Goal: Browse casually

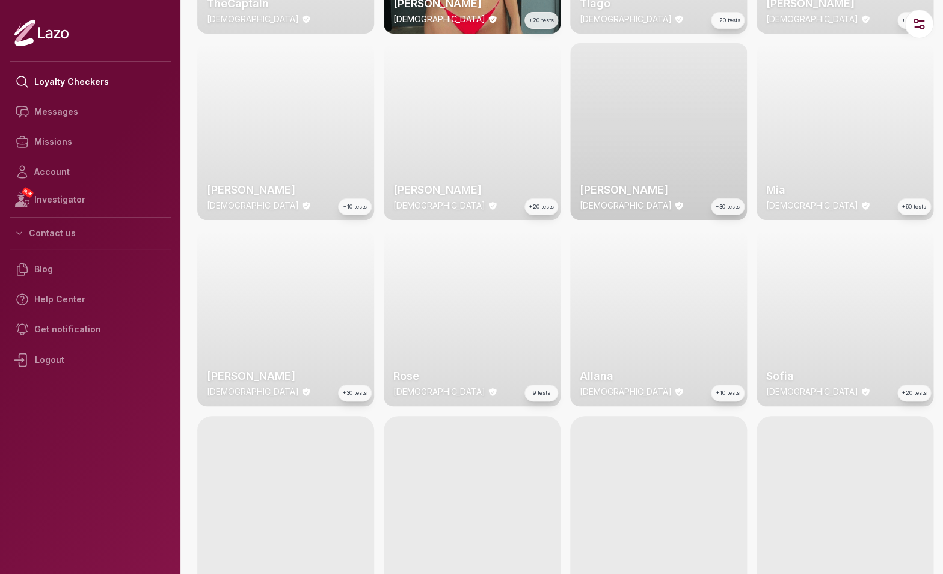
scroll to position [604, 0]
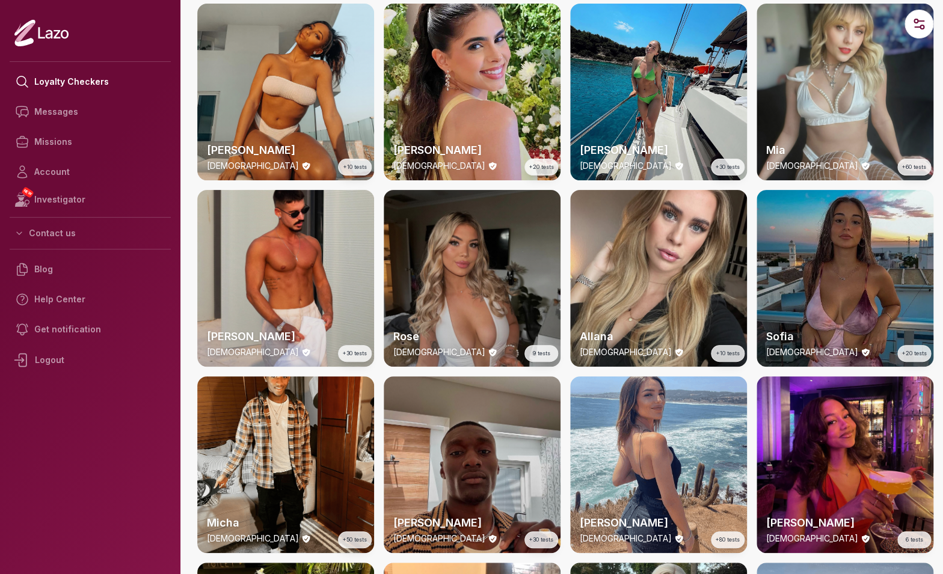
click at [469, 294] on div "Rose [DEMOGRAPHIC_DATA] 9 tests" at bounding box center [472, 278] width 177 height 177
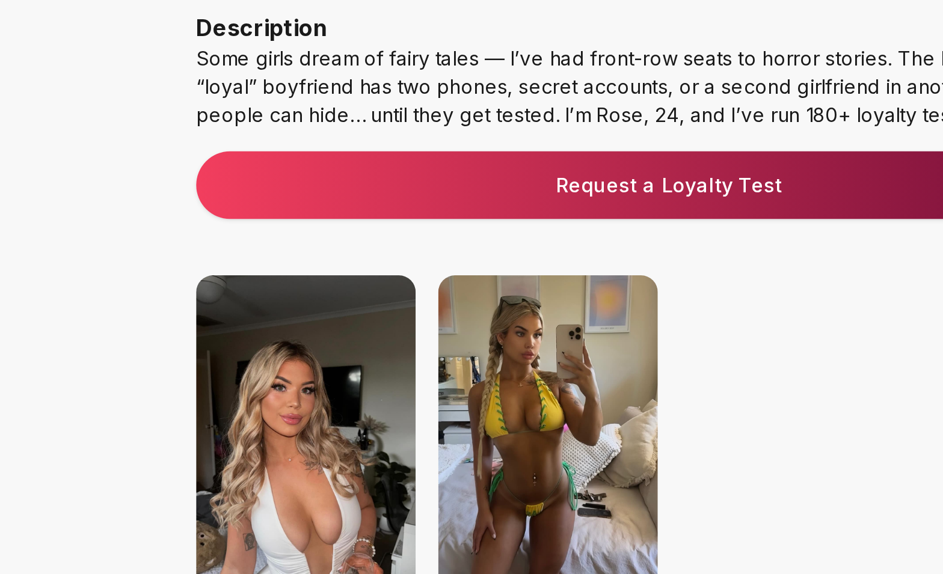
scroll to position [28, 0]
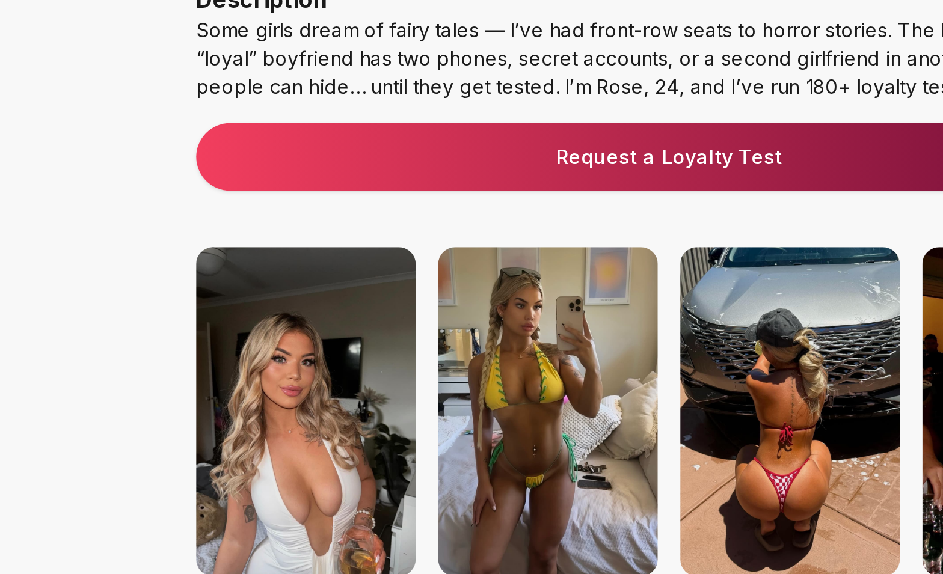
click at [522, 334] on img at bounding box center [514, 345] width 94 height 141
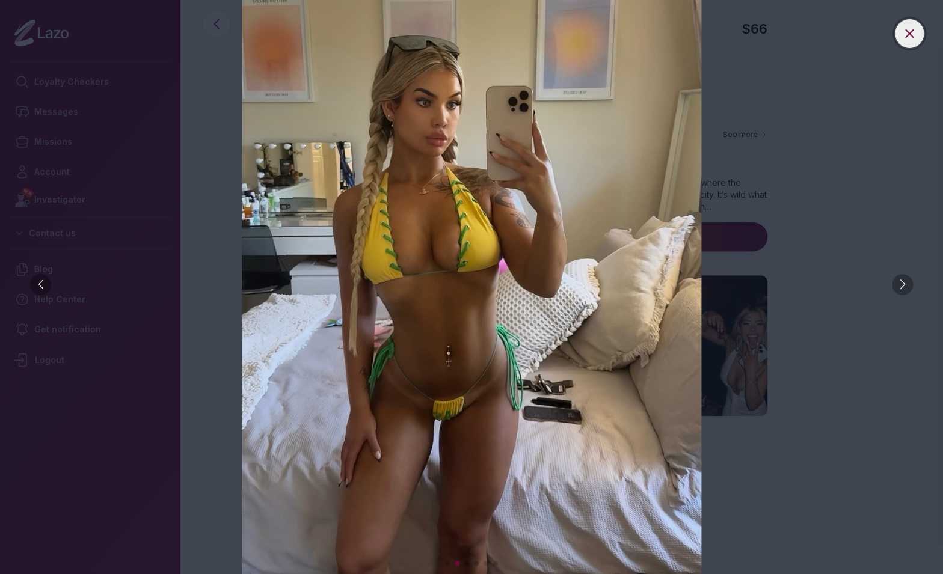
click at [902, 36] on icon at bounding box center [909, 33] width 14 height 14
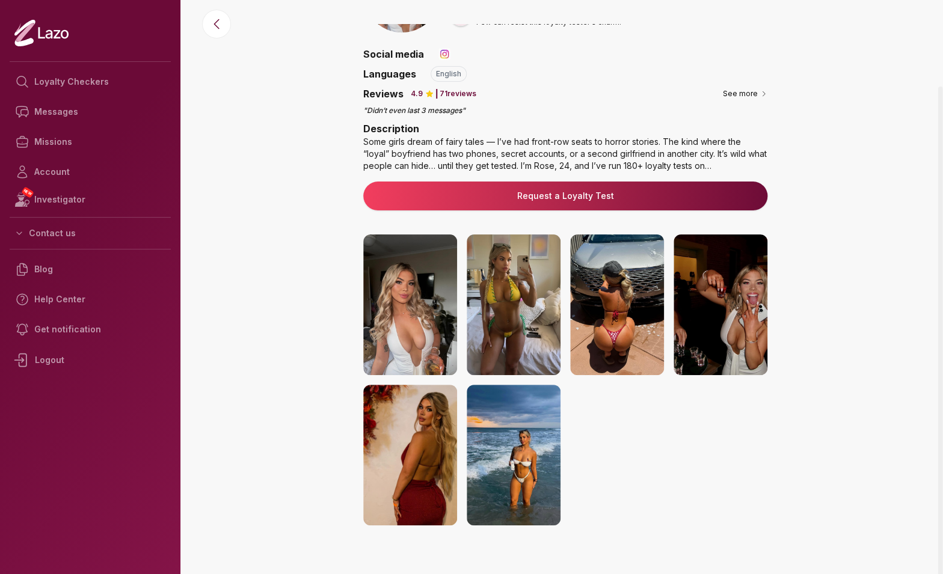
scroll to position [87, 0]
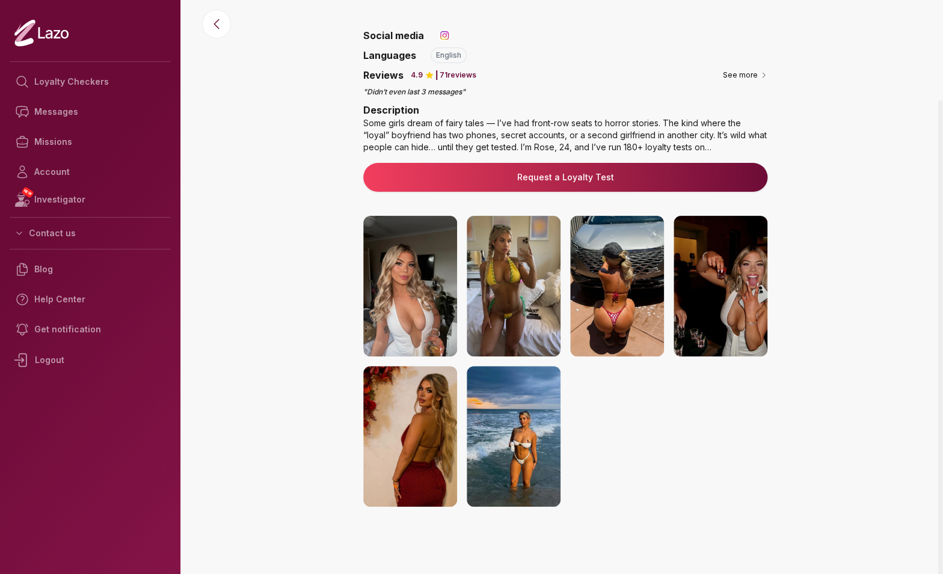
click at [715, 270] on img at bounding box center [721, 286] width 94 height 141
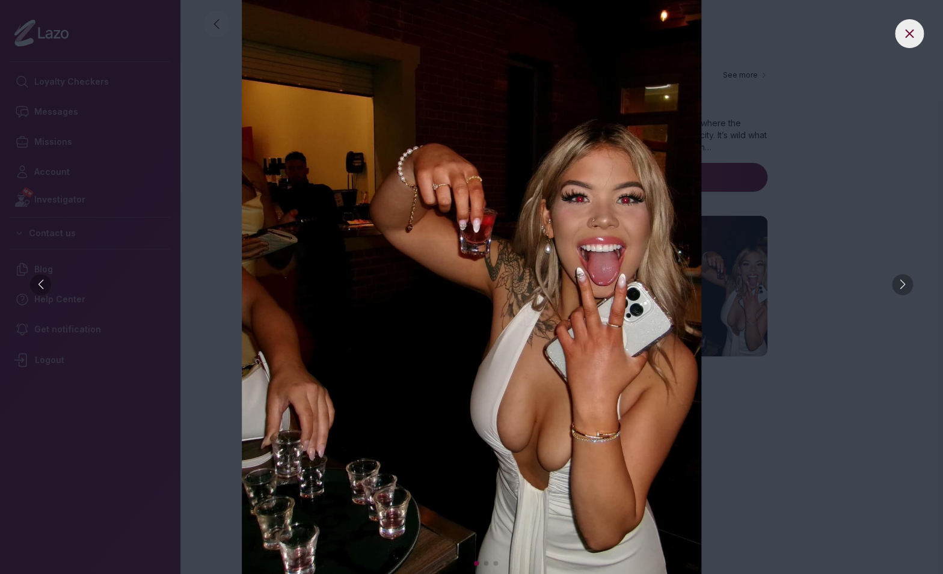
click at [924, 37] on div at bounding box center [471, 287] width 943 height 574
click at [887, 36] on img at bounding box center [471, 287] width 895 height 574
click at [905, 38] on icon at bounding box center [909, 33] width 14 height 14
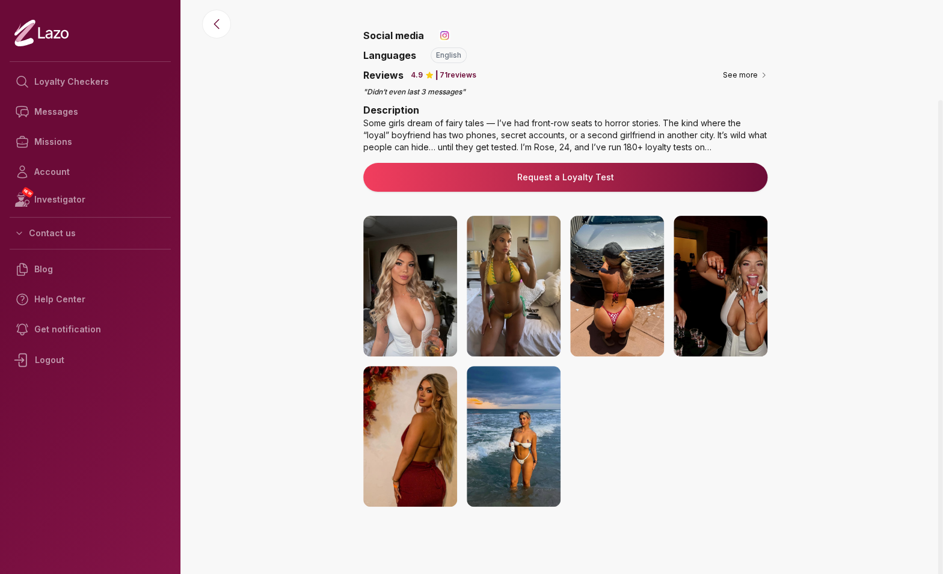
click at [503, 443] on img at bounding box center [514, 436] width 94 height 141
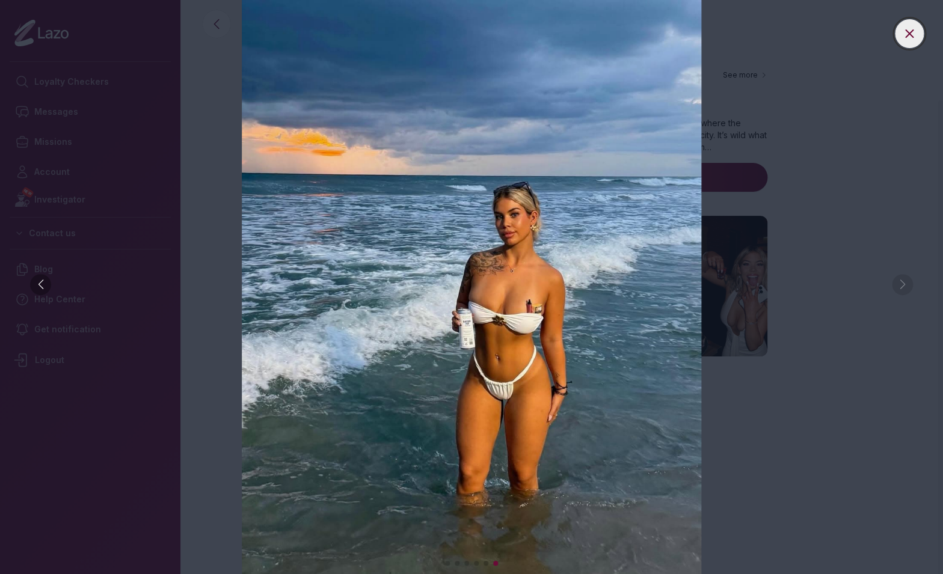
click at [911, 34] on icon at bounding box center [909, 33] width 14 height 14
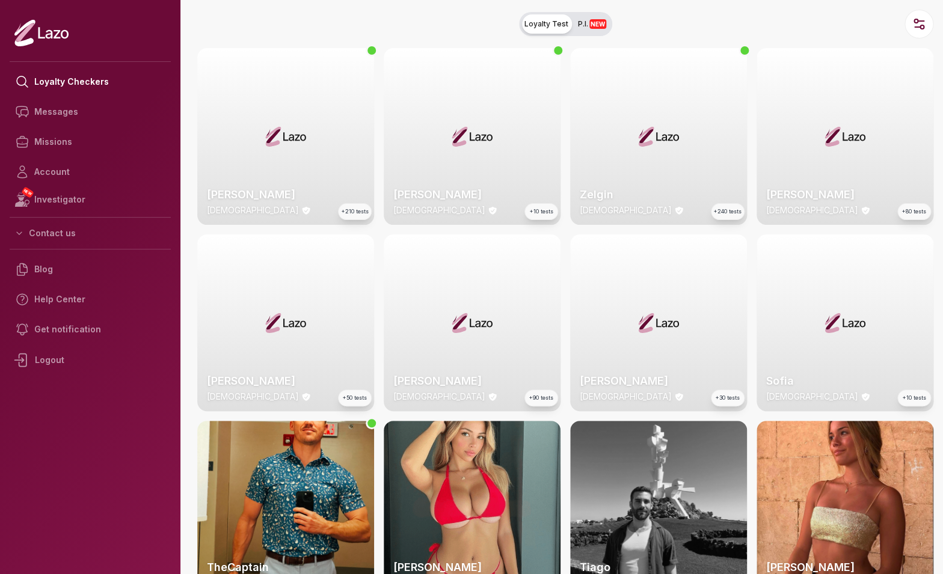
scroll to position [595, 0]
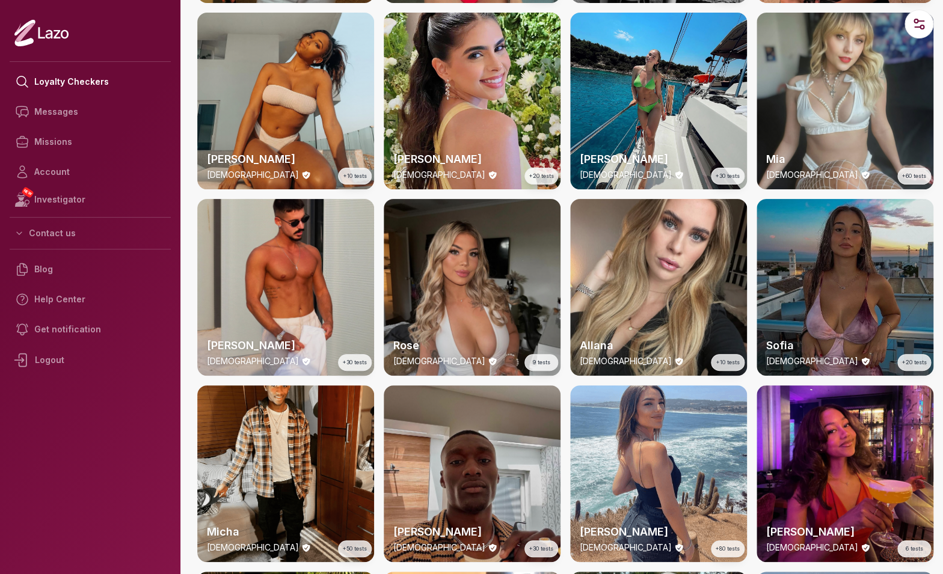
click at [853, 332] on div "Sofia [DEMOGRAPHIC_DATA] +20 tests" at bounding box center [845, 352] width 177 height 48
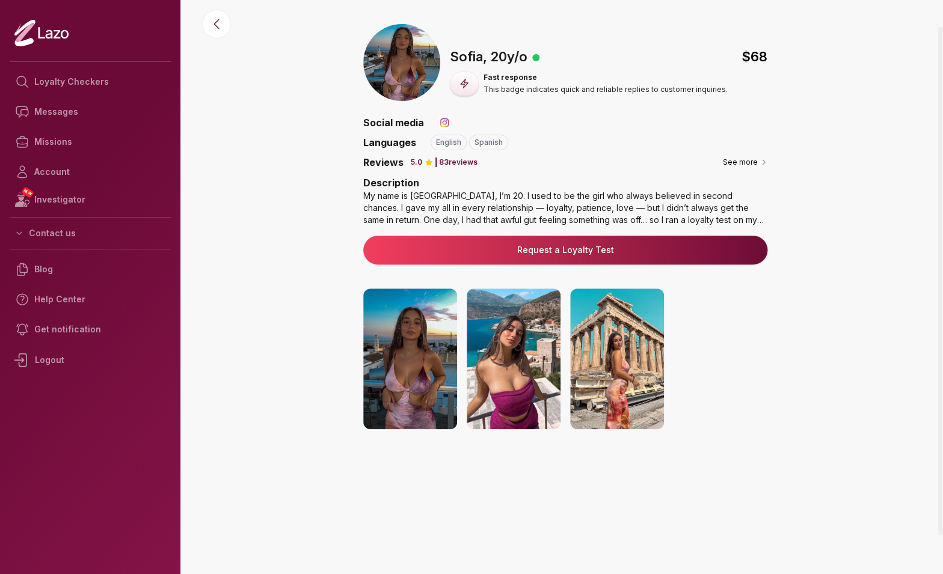
scroll to position [28, 0]
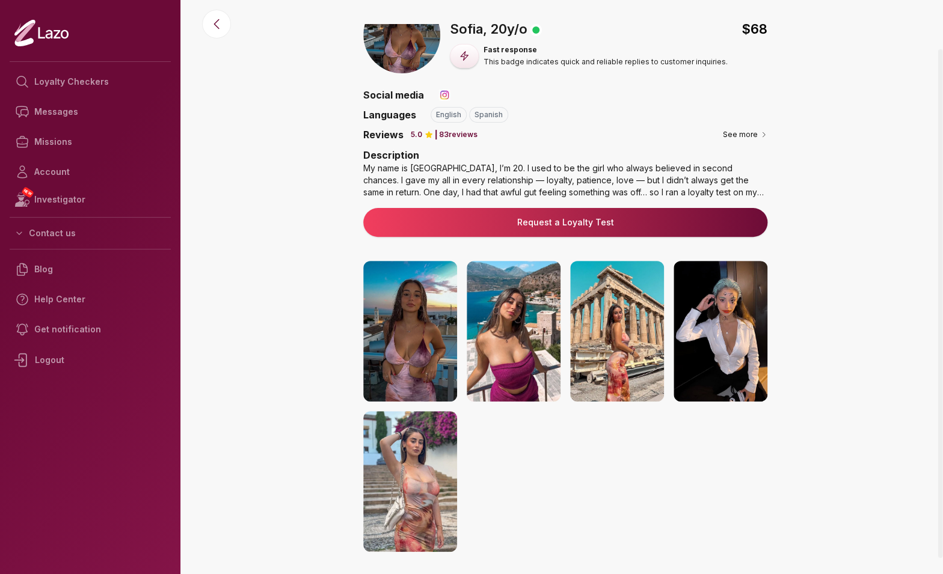
click at [727, 333] on img at bounding box center [721, 331] width 94 height 141
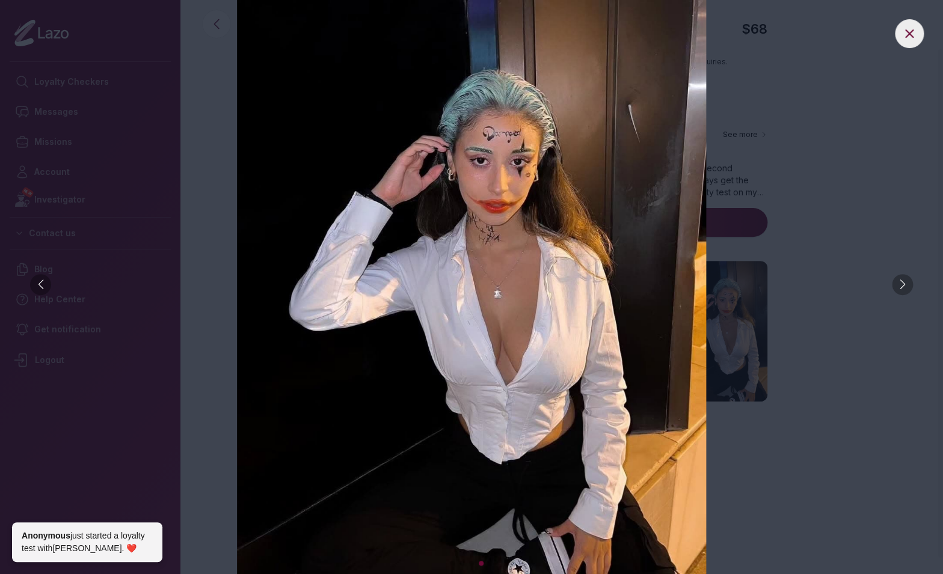
click at [906, 287] on div at bounding box center [902, 284] width 21 height 21
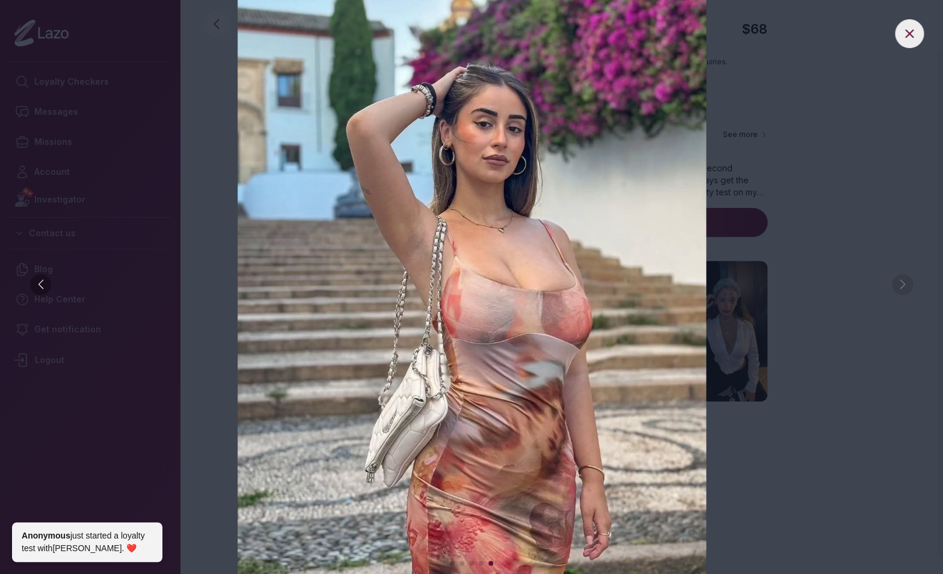
click at [906, 287] on img at bounding box center [471, 287] width 895 height 574
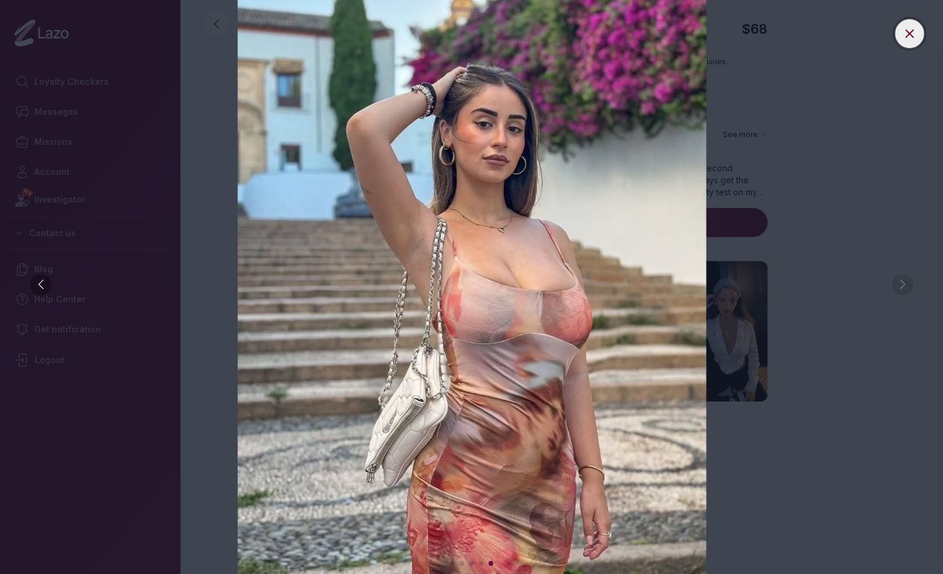
click at [906, 38] on icon at bounding box center [909, 33] width 14 height 14
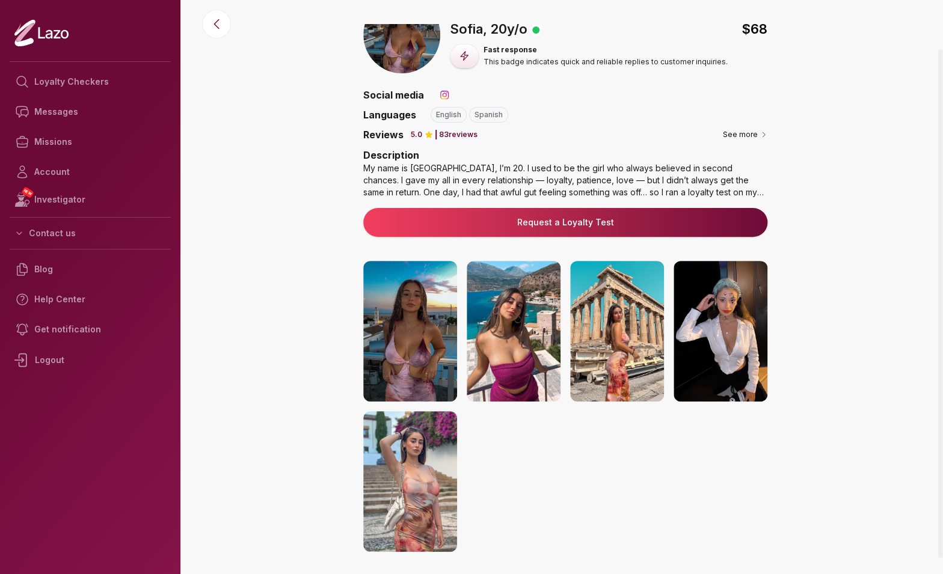
click at [434, 318] on img at bounding box center [410, 331] width 94 height 141
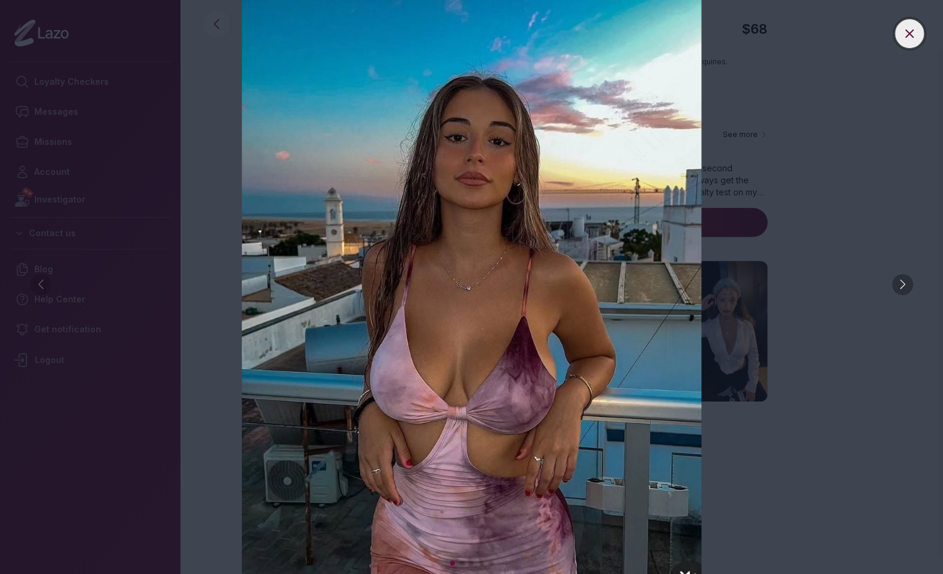
click at [914, 37] on icon at bounding box center [909, 33] width 14 height 14
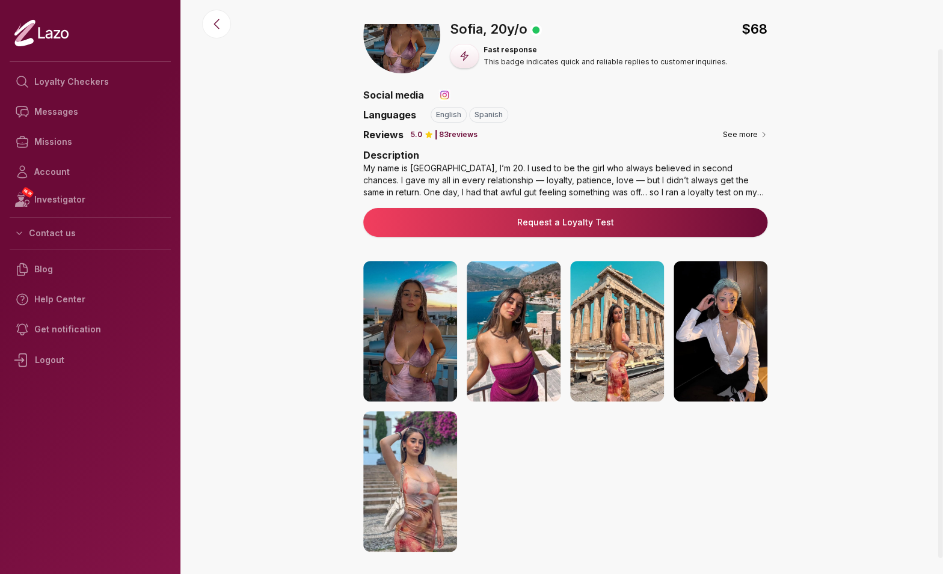
click at [524, 342] on img at bounding box center [514, 331] width 94 height 141
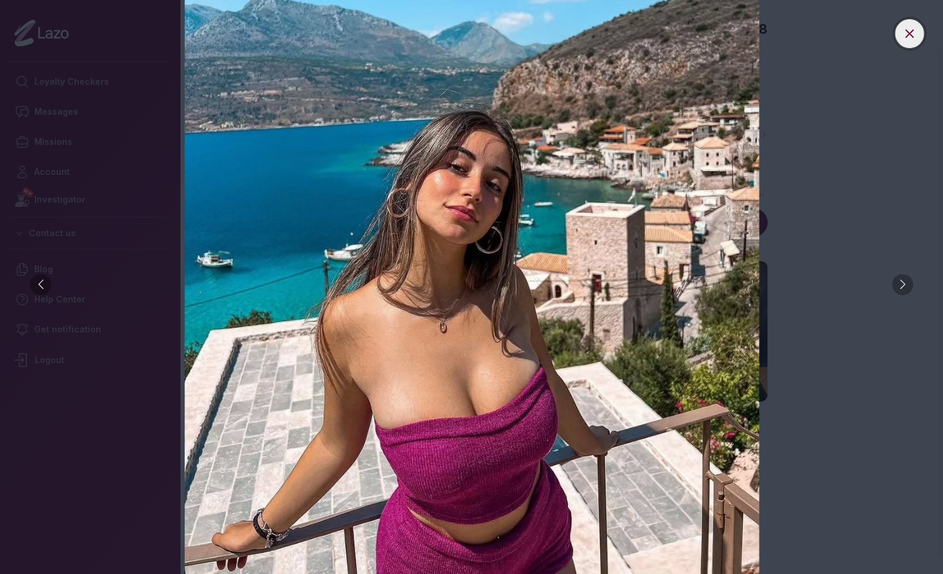
click at [919, 40] on button at bounding box center [909, 33] width 29 height 29
